Goal: Task Accomplishment & Management: Use online tool/utility

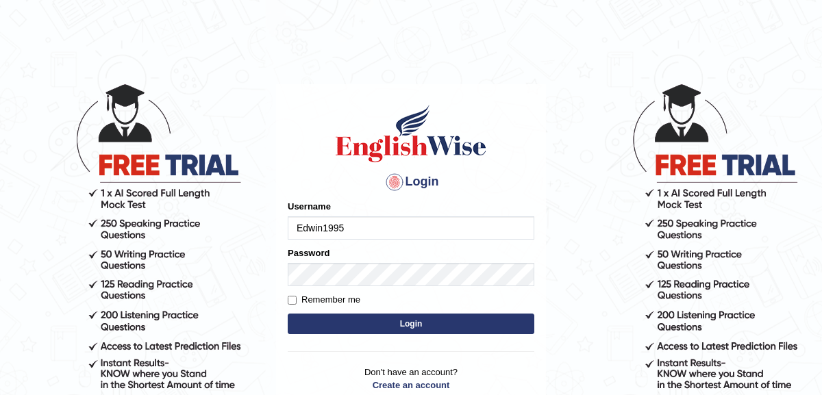
type input "Edwin1995"
click at [293, 303] on input "Remember me" at bounding box center [292, 300] width 9 height 9
checkbox input "true"
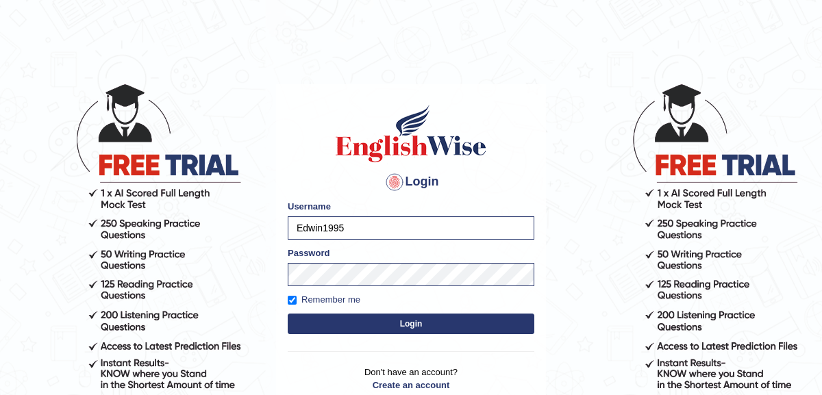
click at [343, 325] on button "Login" at bounding box center [411, 324] width 247 height 21
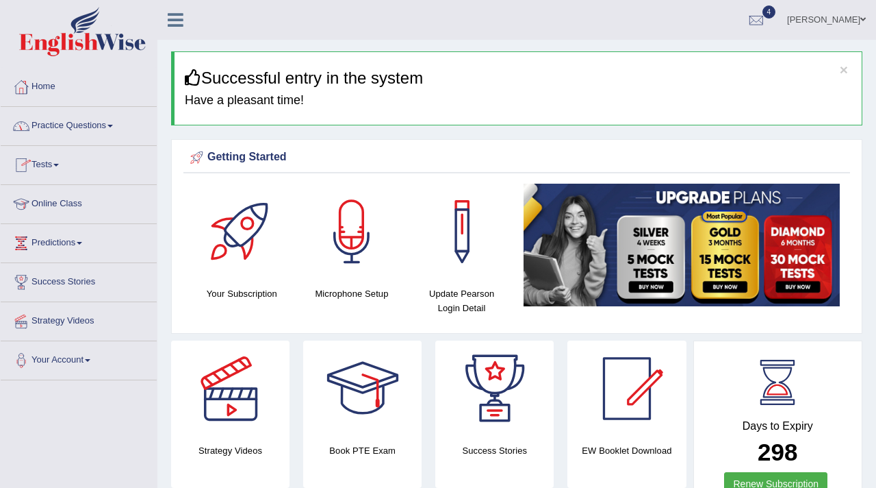
click at [104, 133] on link "Practice Questions" at bounding box center [79, 124] width 156 height 34
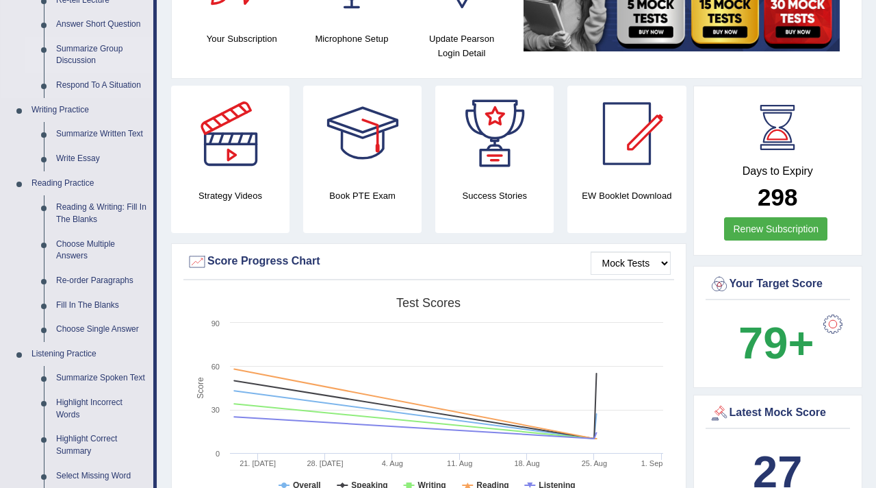
scroll to position [255, 0]
click at [89, 208] on link "Reading & Writing: Fill In The Blanks" at bounding box center [101, 212] width 103 height 36
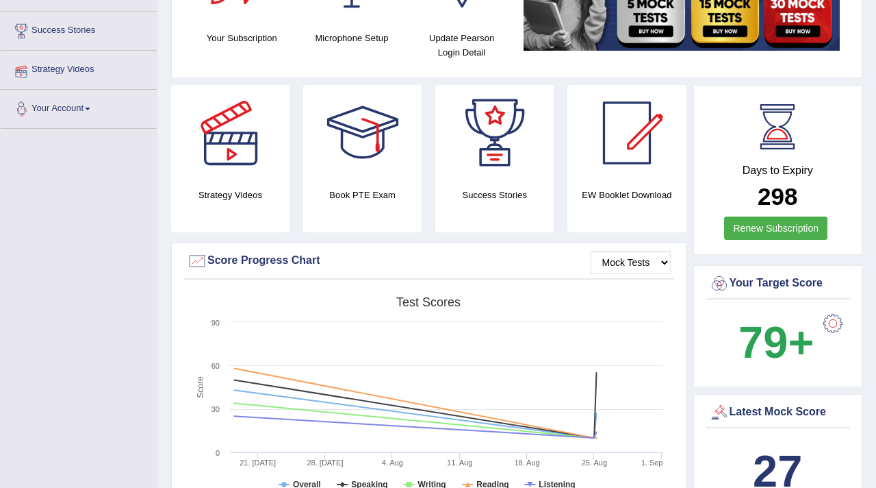
scroll to position [377, 0]
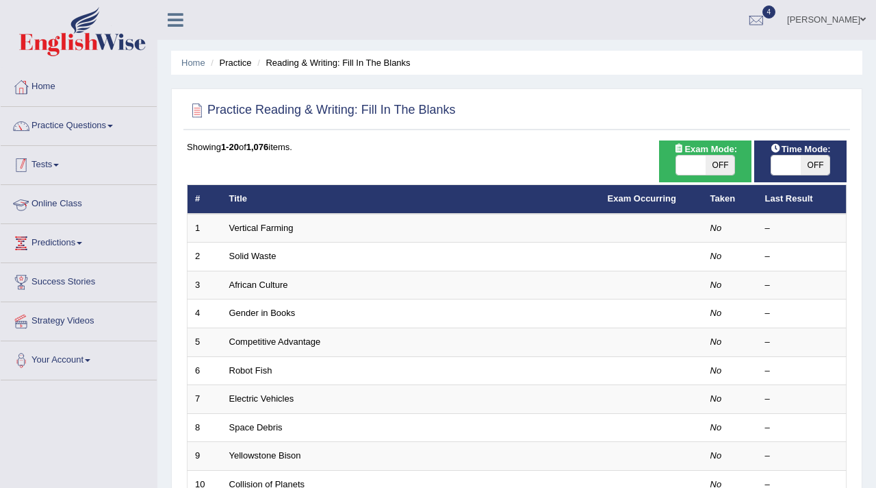
click at [64, 168] on link "Tests" at bounding box center [79, 163] width 156 height 34
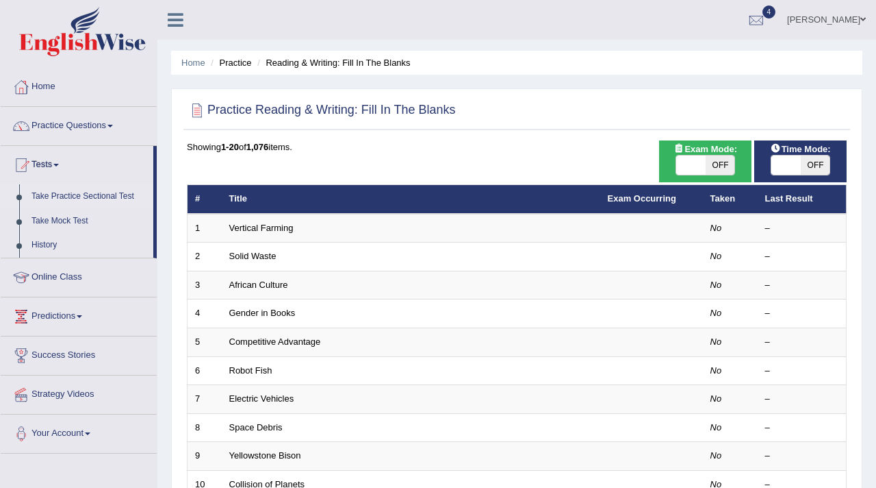
click at [74, 196] on link "Take Practice Sectional Test" at bounding box center [89, 196] width 128 height 25
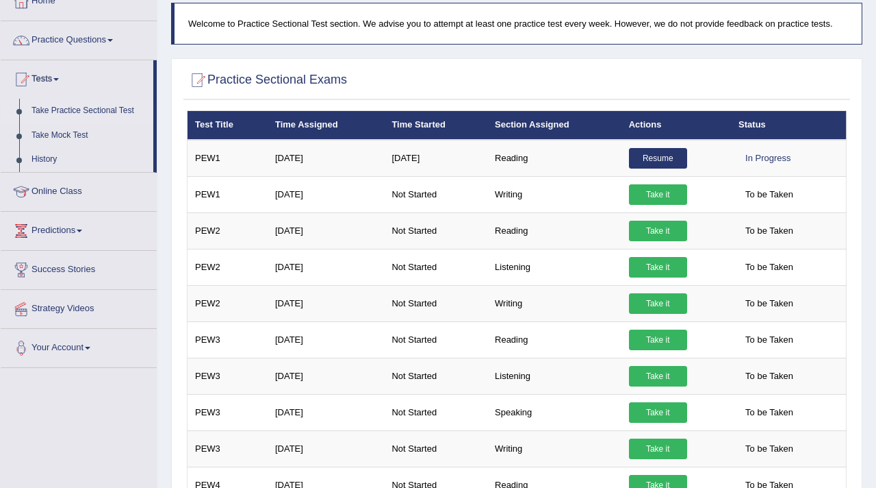
scroll to position [100, 0]
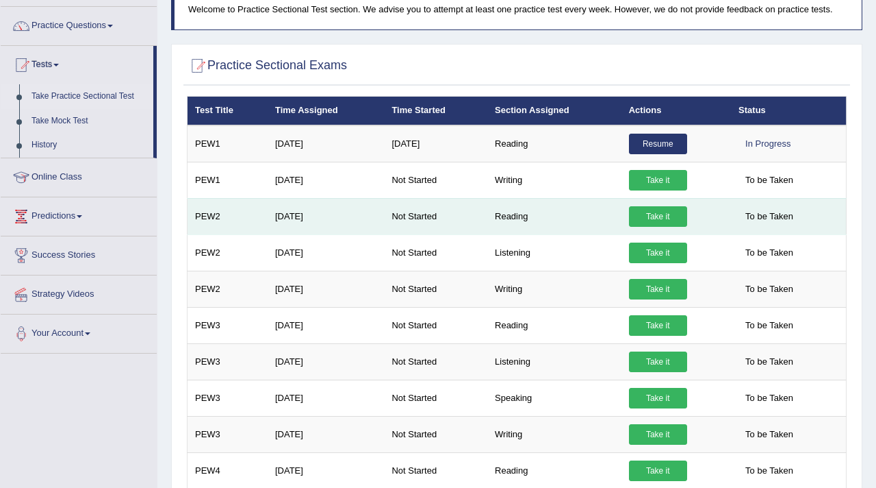
click at [664, 214] on link "Take it" at bounding box center [658, 216] width 58 height 21
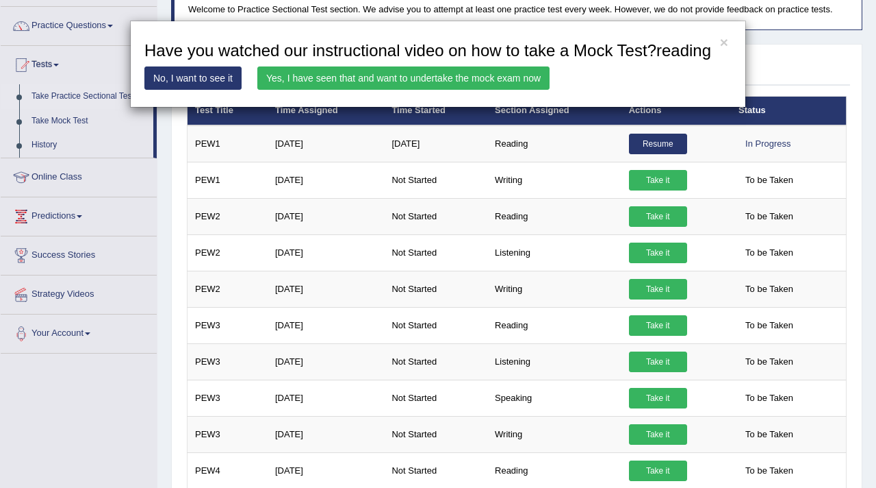
click at [407, 90] on link "Yes, I have seen that and want to undertake the mock exam now" at bounding box center [403, 77] width 292 height 23
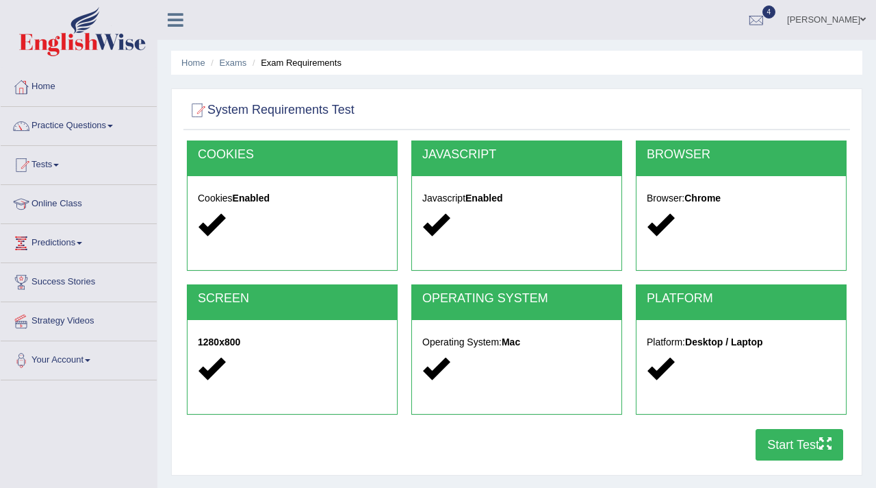
click at [792, 446] on button "Start Test" at bounding box center [800, 444] width 88 height 31
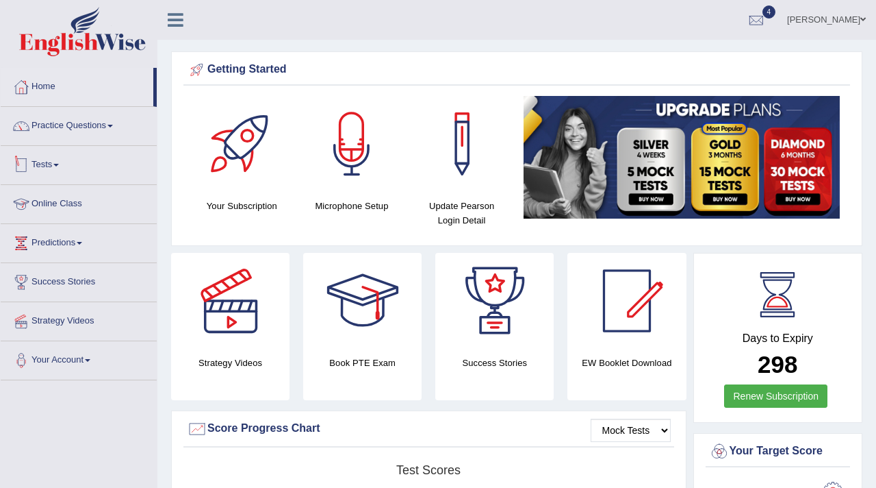
click at [58, 164] on link "Tests" at bounding box center [79, 163] width 156 height 34
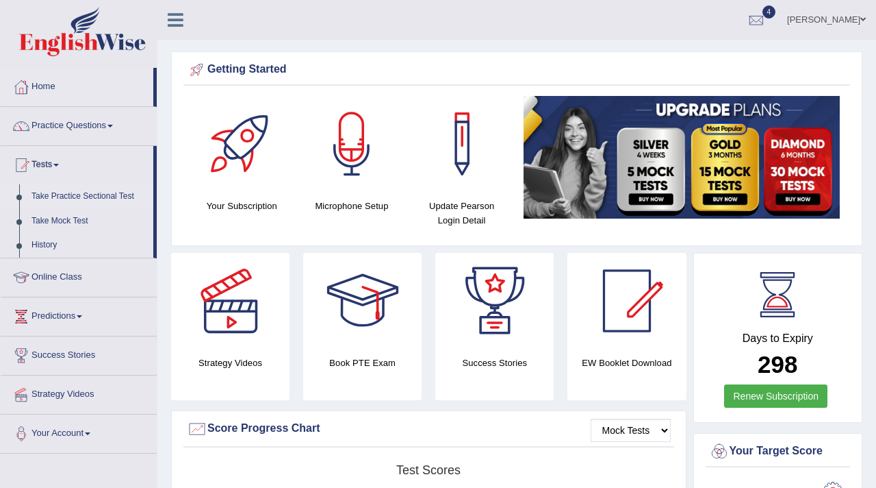
click at [92, 196] on link "Take Practice Sectional Test" at bounding box center [89, 196] width 128 height 25
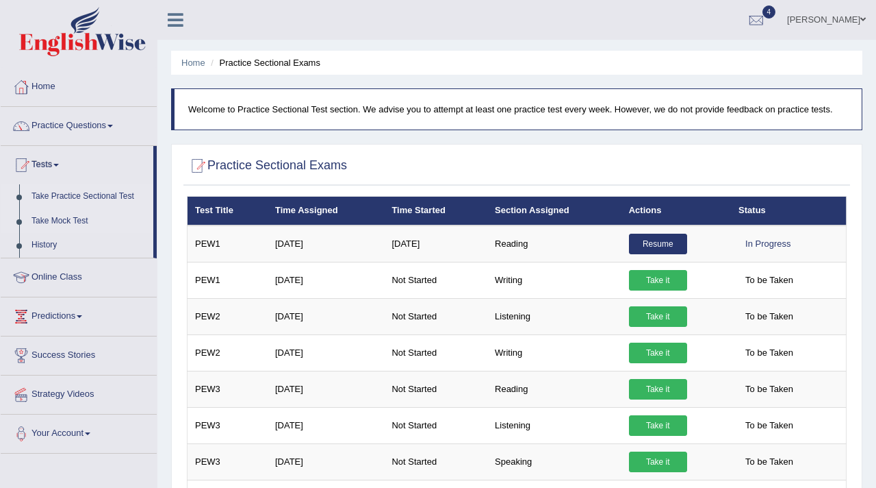
click at [55, 220] on link "Take Mock Test" at bounding box center [89, 221] width 128 height 25
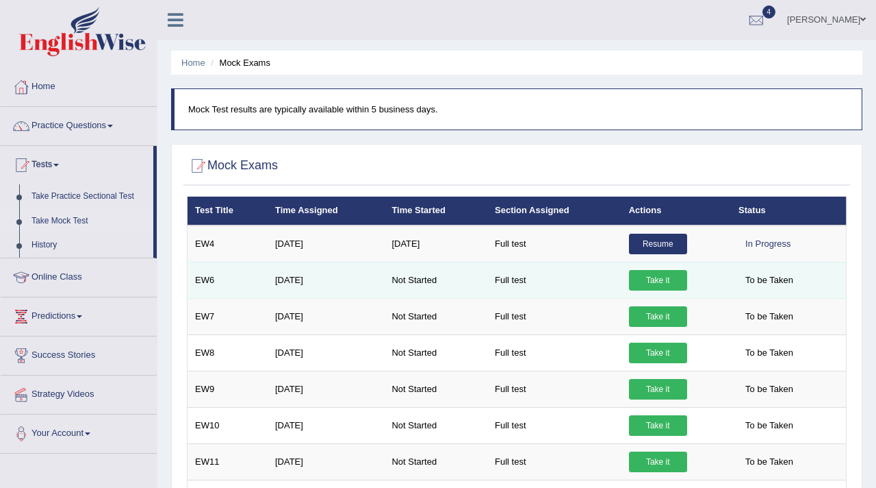
click at [668, 281] on link "Take it" at bounding box center [658, 280] width 58 height 21
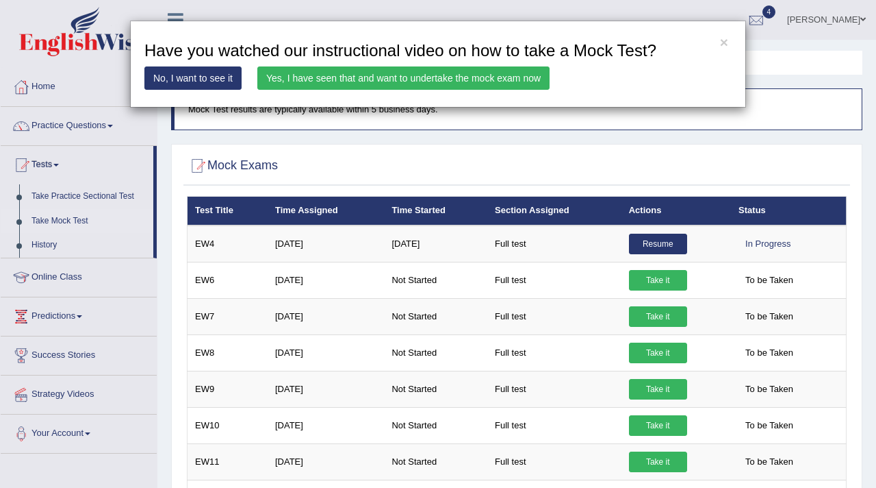
click at [533, 77] on link "Yes, I have seen that and want to undertake the mock exam now" at bounding box center [403, 77] width 292 height 23
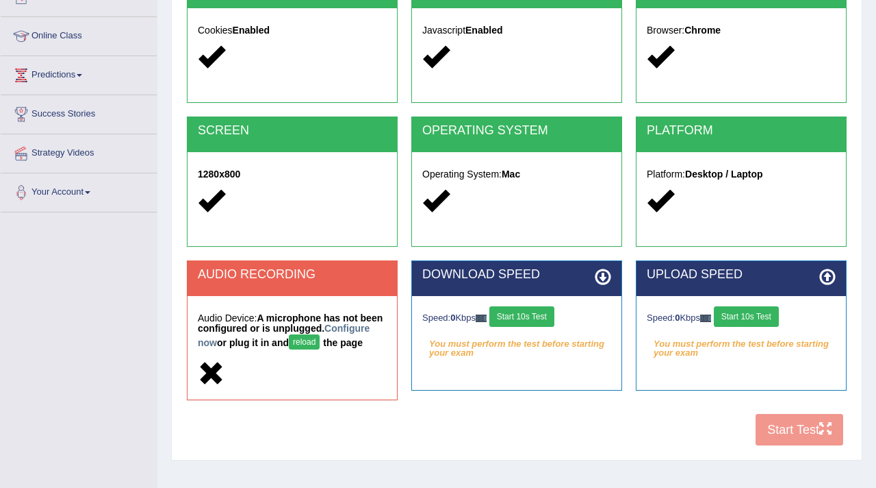
scroll to position [171, 0]
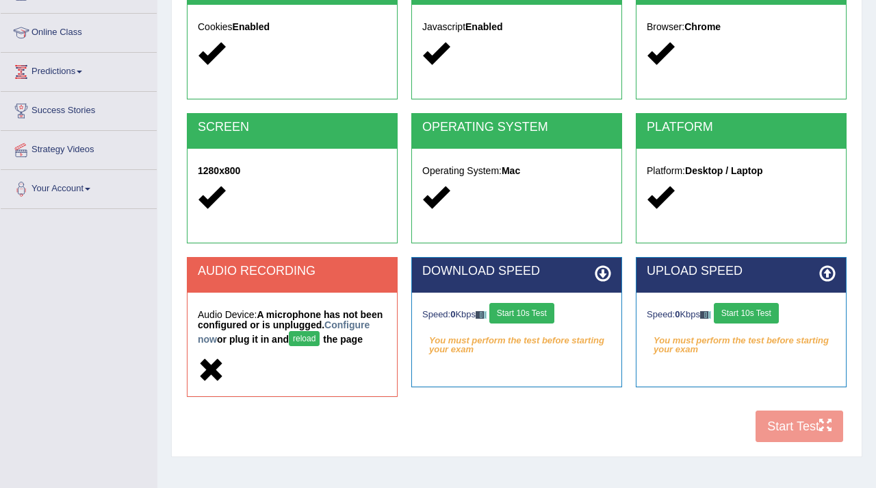
click at [320, 339] on button "reload" at bounding box center [304, 338] width 31 height 15
click at [239, 339] on link "Configure now" at bounding box center [284, 331] width 172 height 25
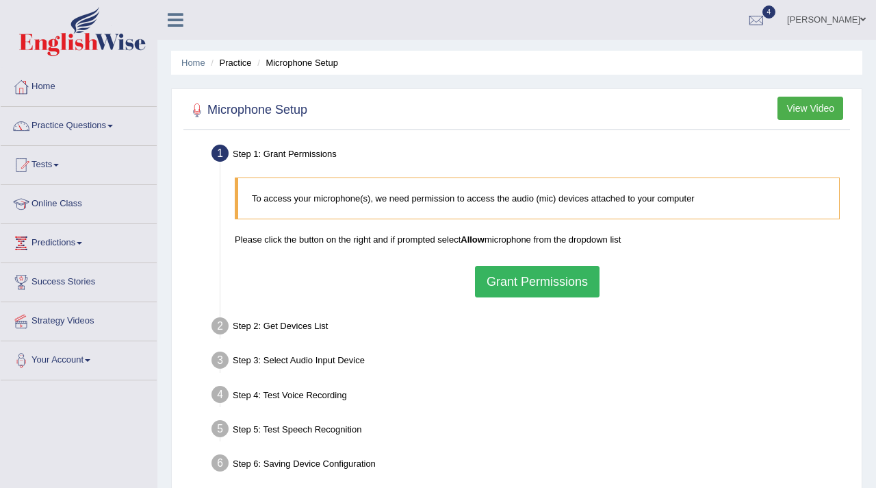
click at [557, 286] on button "Grant Permissions" at bounding box center [537, 281] width 125 height 31
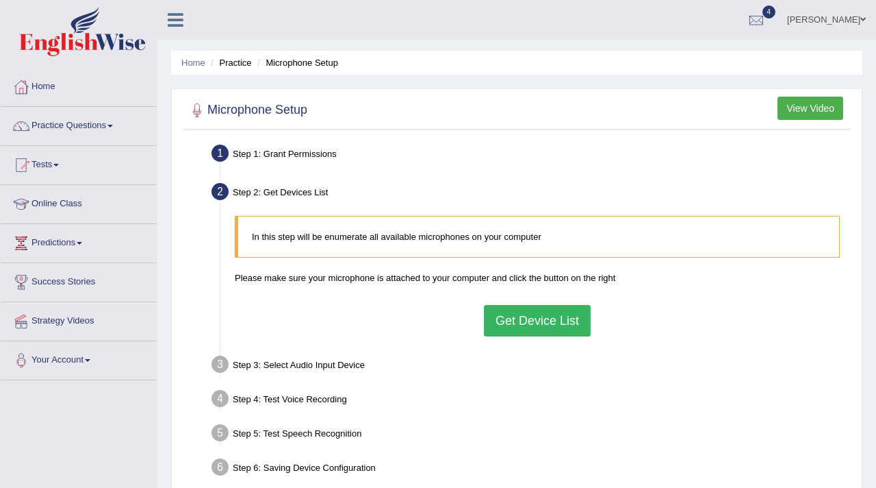
click at [540, 323] on button "Get Device List" at bounding box center [537, 320] width 107 height 31
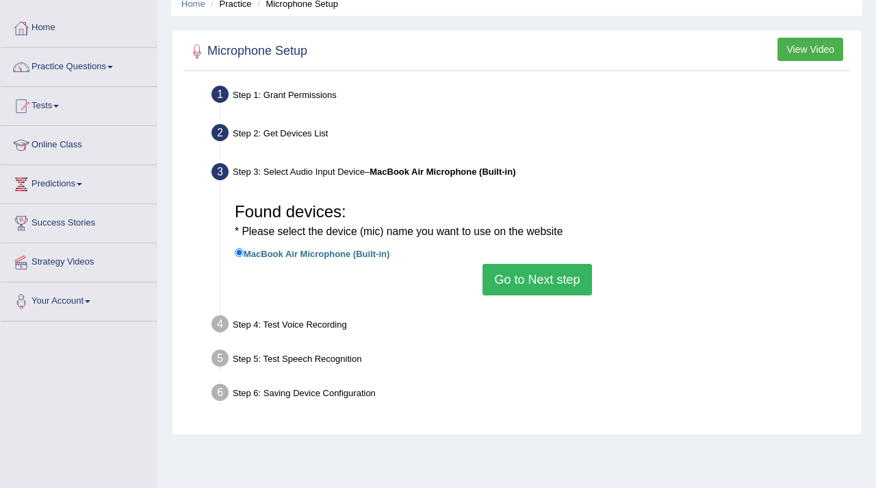
scroll to position [84, 0]
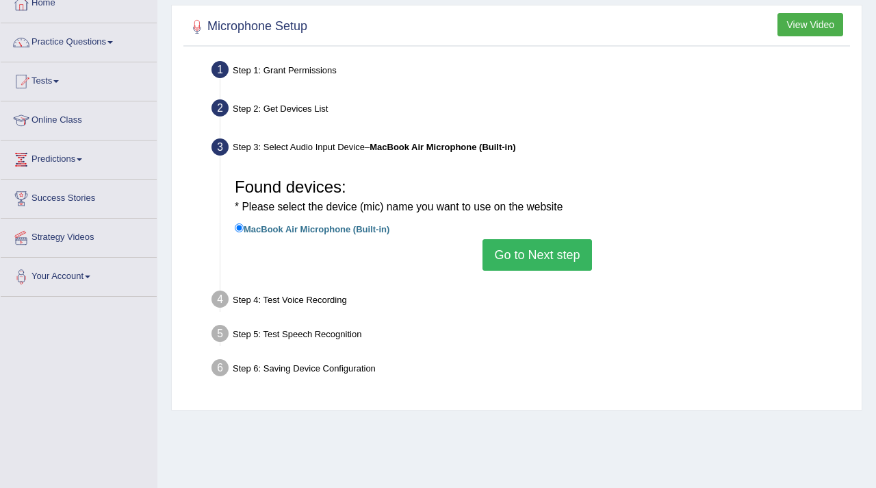
click at [547, 257] on button "Go to Next step" at bounding box center [537, 254] width 109 height 31
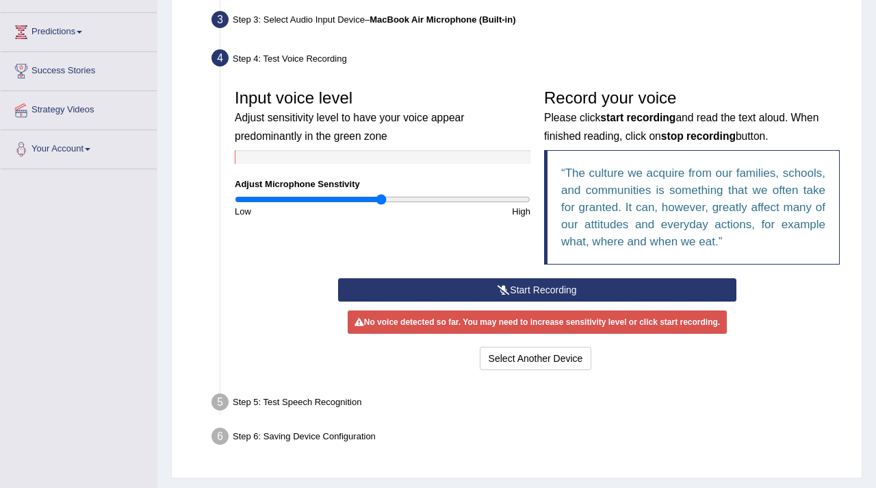
scroll to position [210, 0]
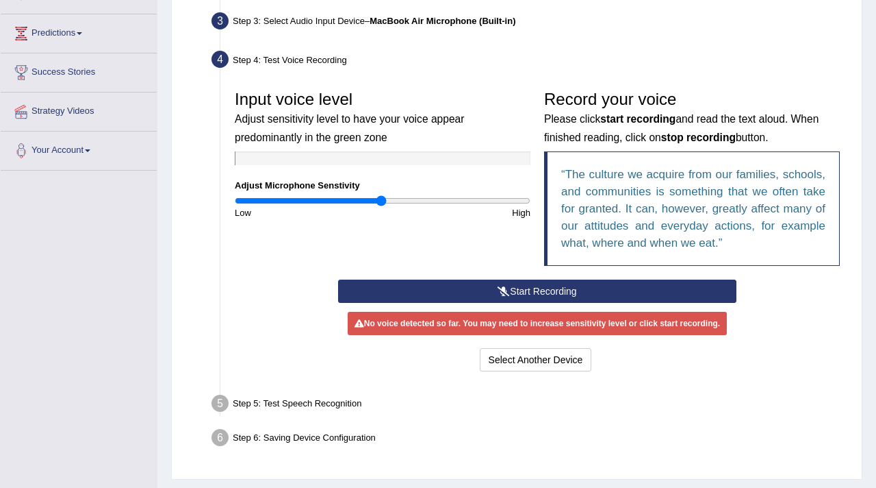
click at [538, 292] on button "Start Recording" at bounding box center [537, 290] width 399 height 23
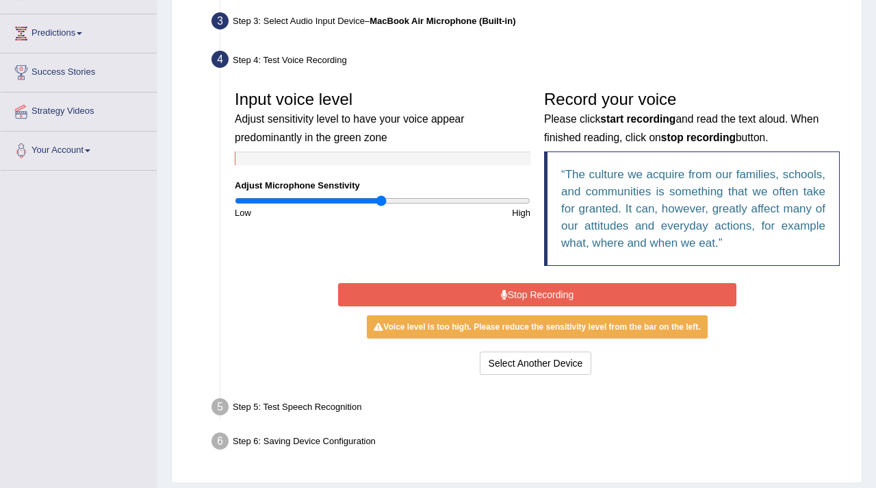
click at [527, 297] on button "Stop Recording" at bounding box center [537, 294] width 399 height 23
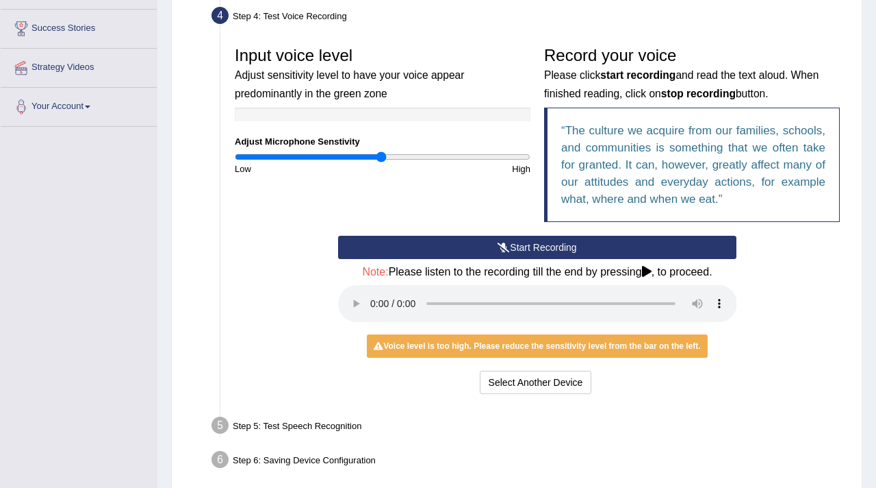
scroll to position [272, 0]
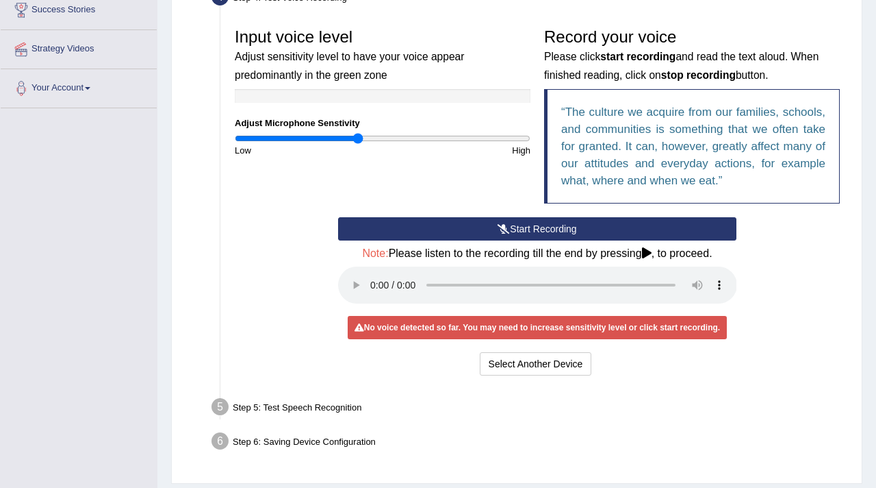
drag, startPoint x: 383, startPoint y: 138, endPoint x: 357, endPoint y: 139, distance: 26.0
type input "0.84"
click at [357, 139] on input "range" at bounding box center [383, 138] width 296 height 11
click at [484, 226] on button "Start Recording" at bounding box center [537, 228] width 399 height 23
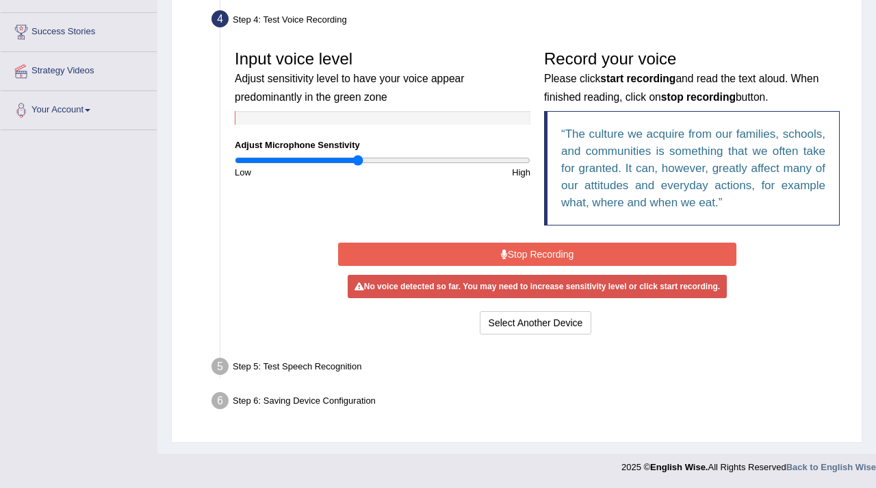
scroll to position [249, 0]
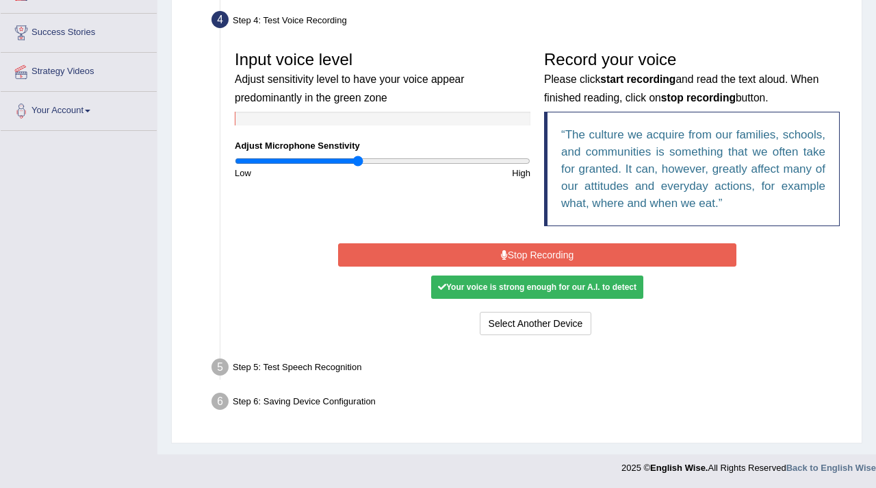
click at [495, 252] on button "Stop Recording" at bounding box center [537, 254] width 399 height 23
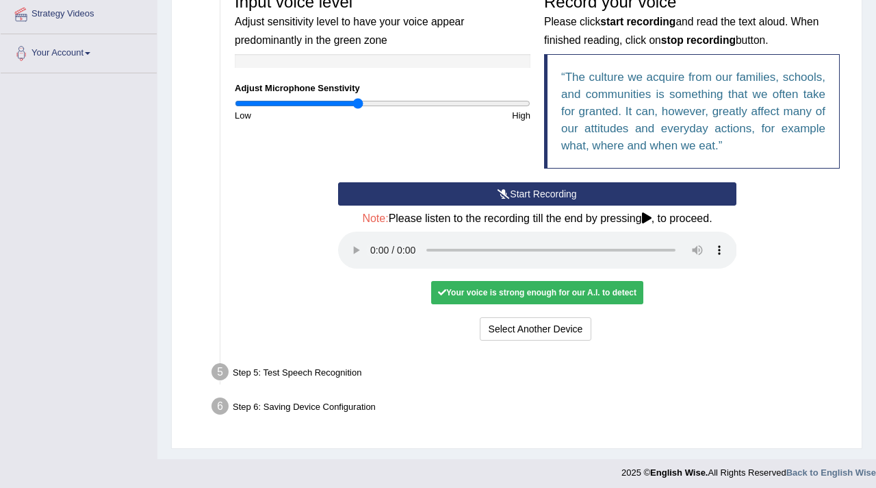
scroll to position [312, 0]
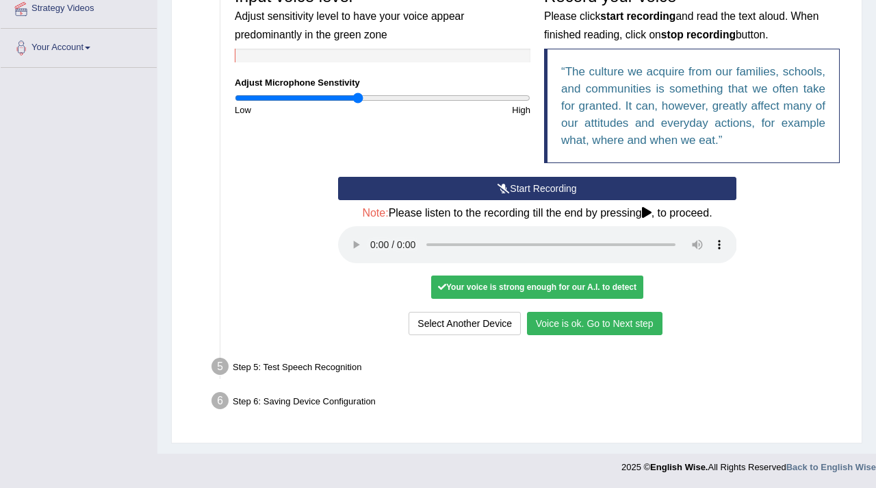
click at [589, 329] on button "Voice is ok. Go to Next step" at bounding box center [595, 323] width 136 height 23
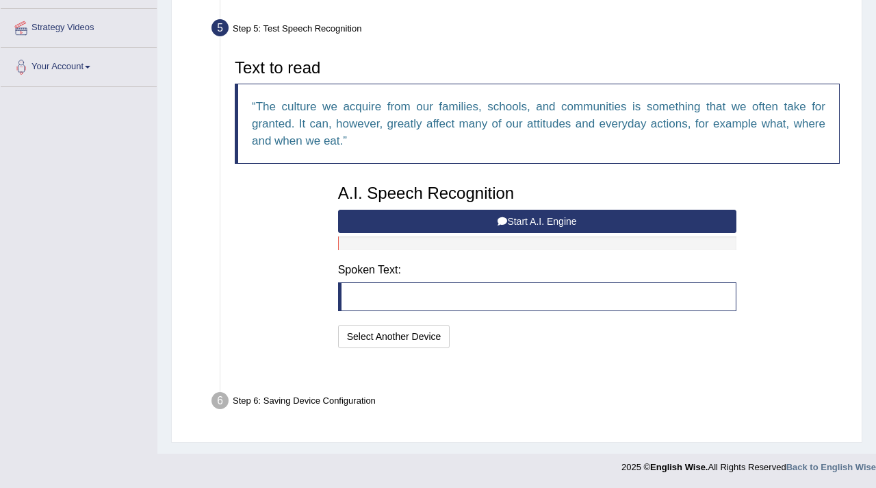
scroll to position [259, 0]
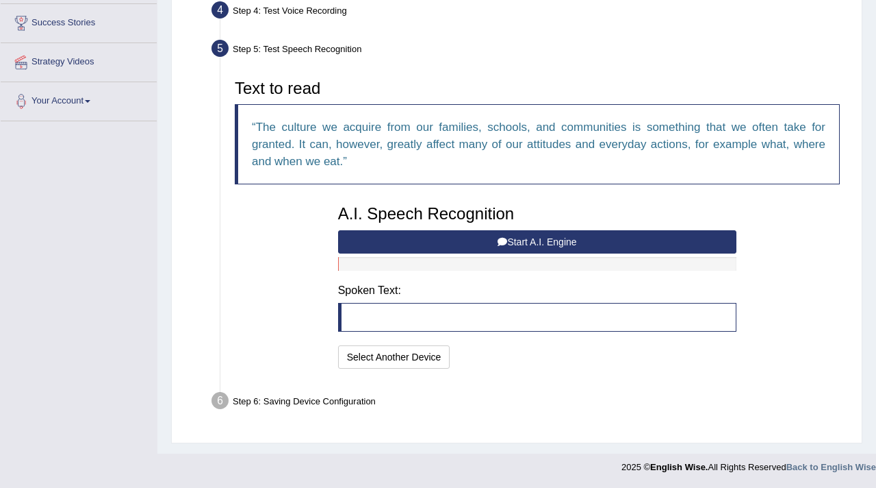
click at [598, 239] on button "Start A.I. Engine" at bounding box center [537, 241] width 399 height 23
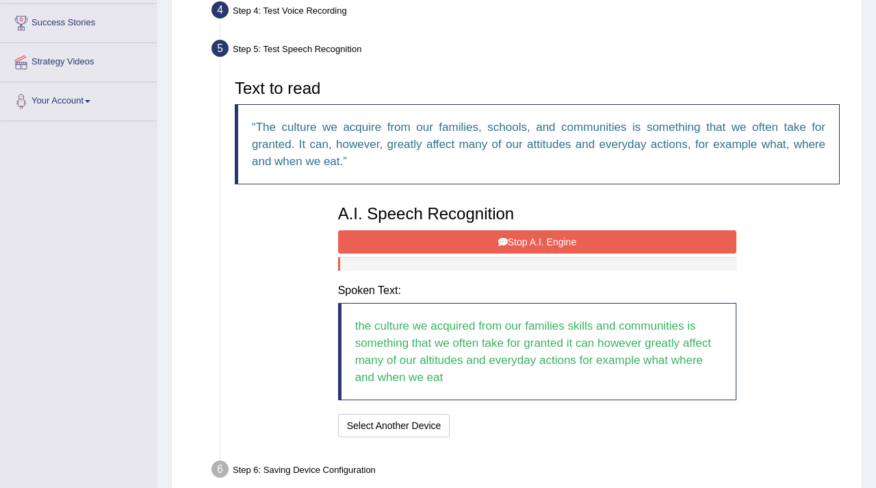
click at [586, 242] on button "Stop A.I. Engine" at bounding box center [537, 241] width 399 height 23
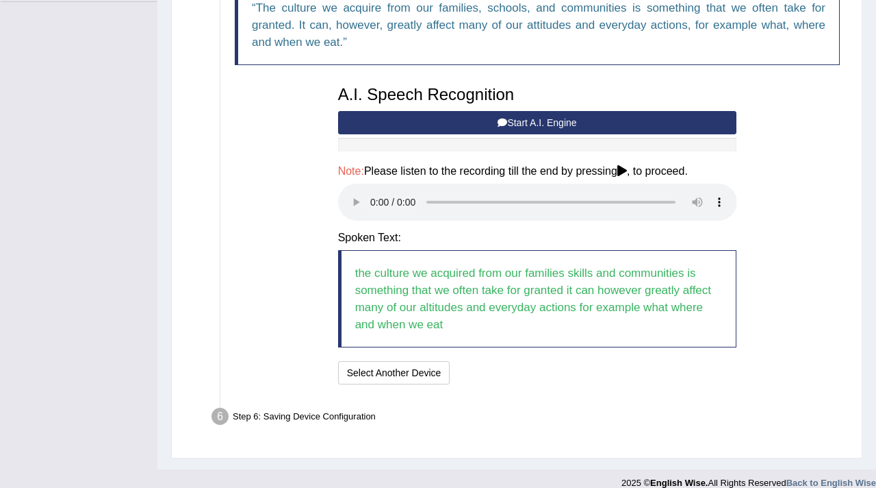
scroll to position [388, 0]
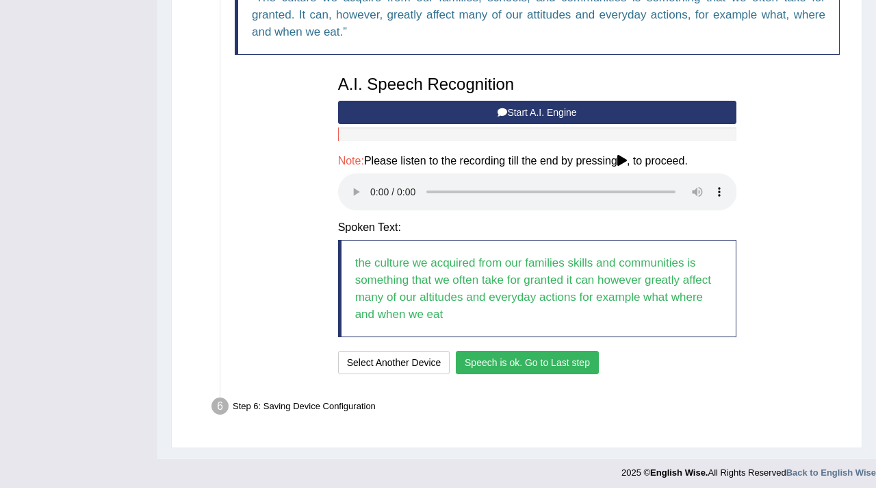
click at [509, 366] on button "Speech is ok. Go to Last step" at bounding box center [527, 362] width 143 height 23
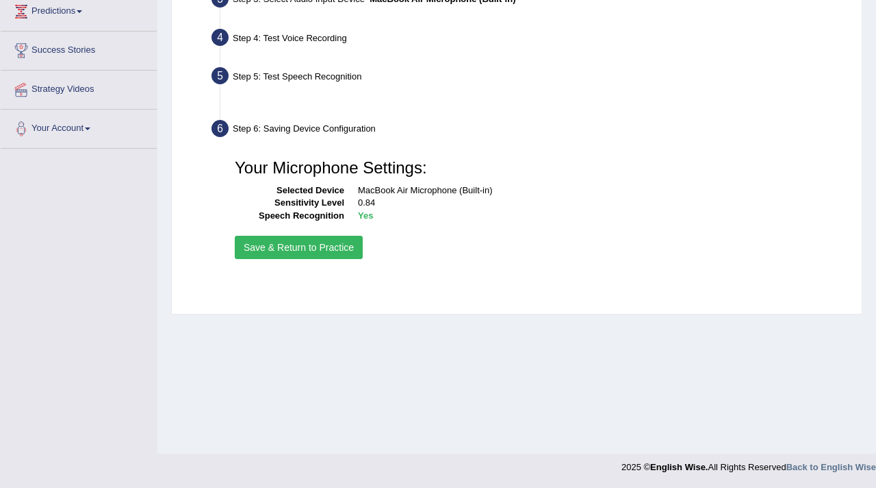
scroll to position [231, 0]
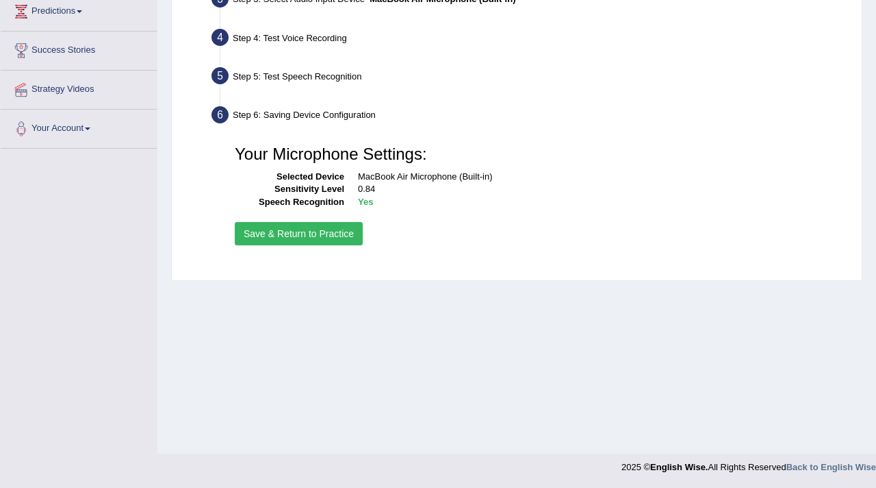
click at [307, 236] on button "Save & Return to Practice" at bounding box center [299, 233] width 128 height 23
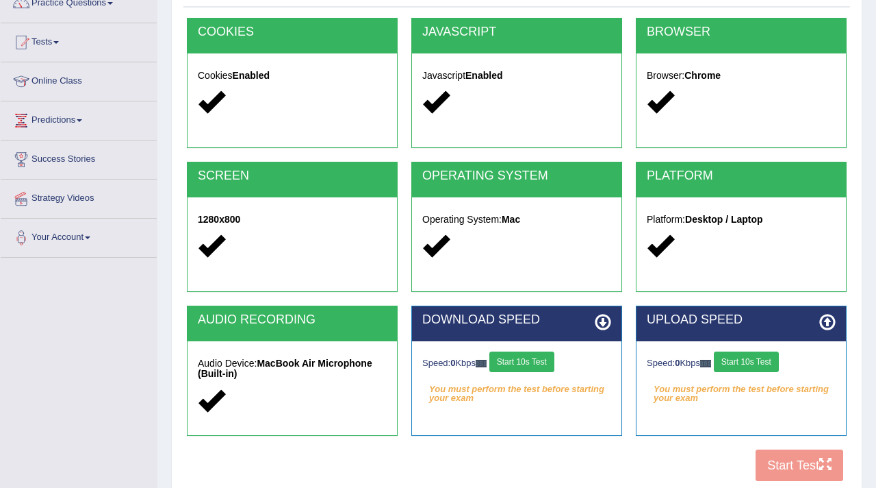
scroll to position [137, 0]
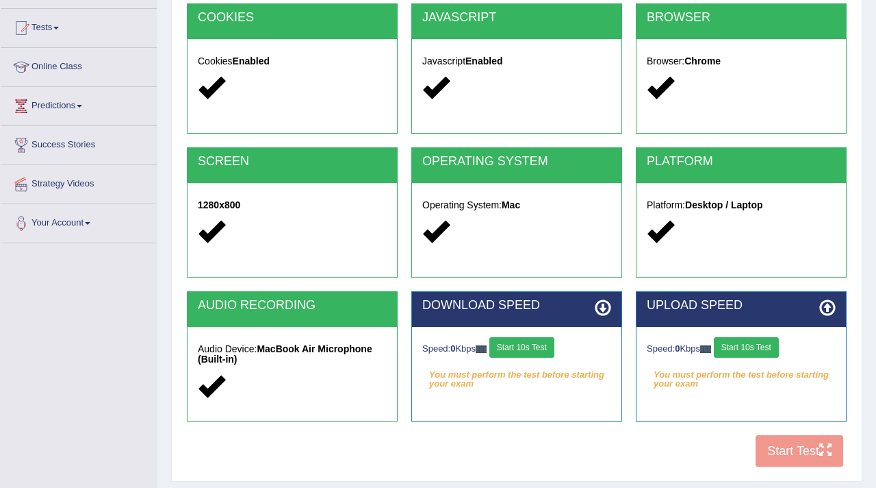
click at [527, 346] on button "Start 10s Test" at bounding box center [522, 347] width 65 height 21
click at [774, 350] on button "Start 10s Test" at bounding box center [746, 347] width 65 height 21
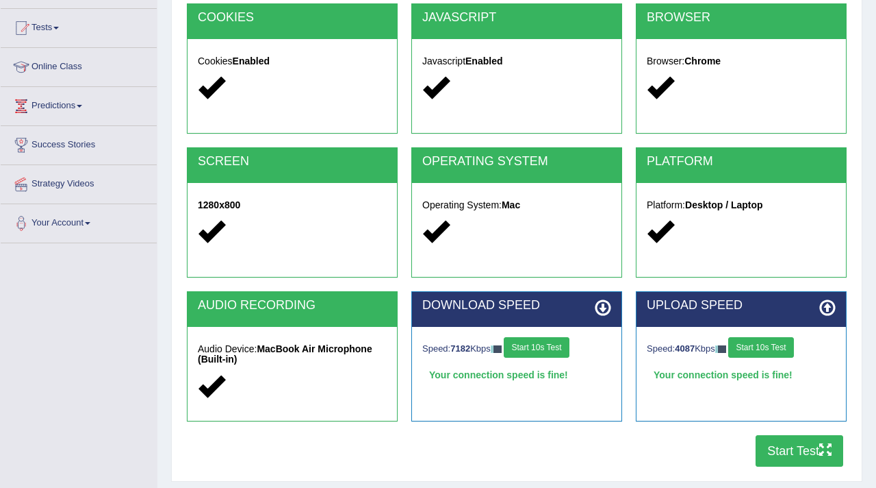
click at [798, 453] on button "Start Test" at bounding box center [800, 450] width 88 height 31
